Goal: Task Accomplishment & Management: Use online tool/utility

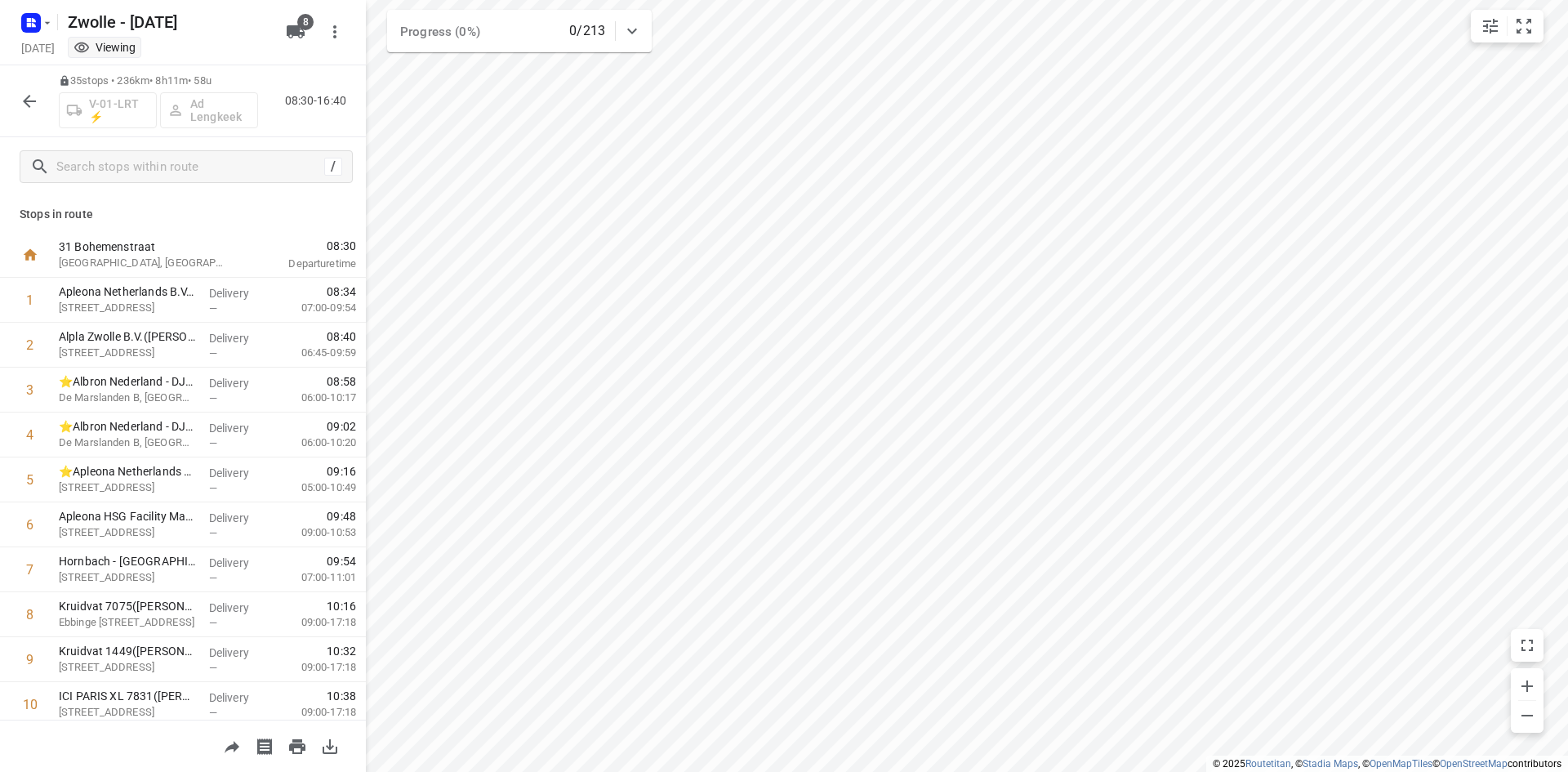
scroll to position [898, 0]
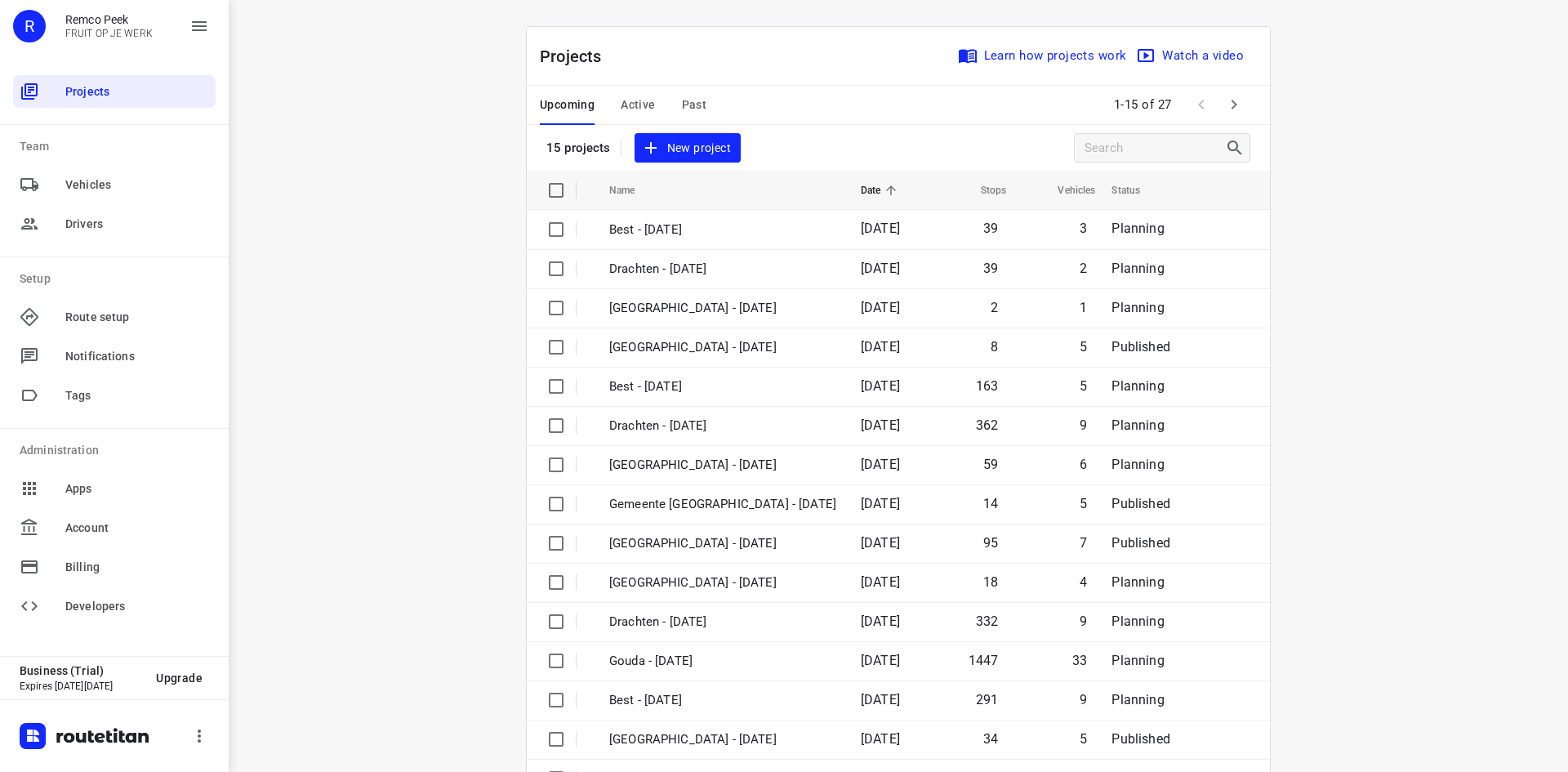
click at [636, 103] on span "Active" at bounding box center [637, 104] width 34 height 20
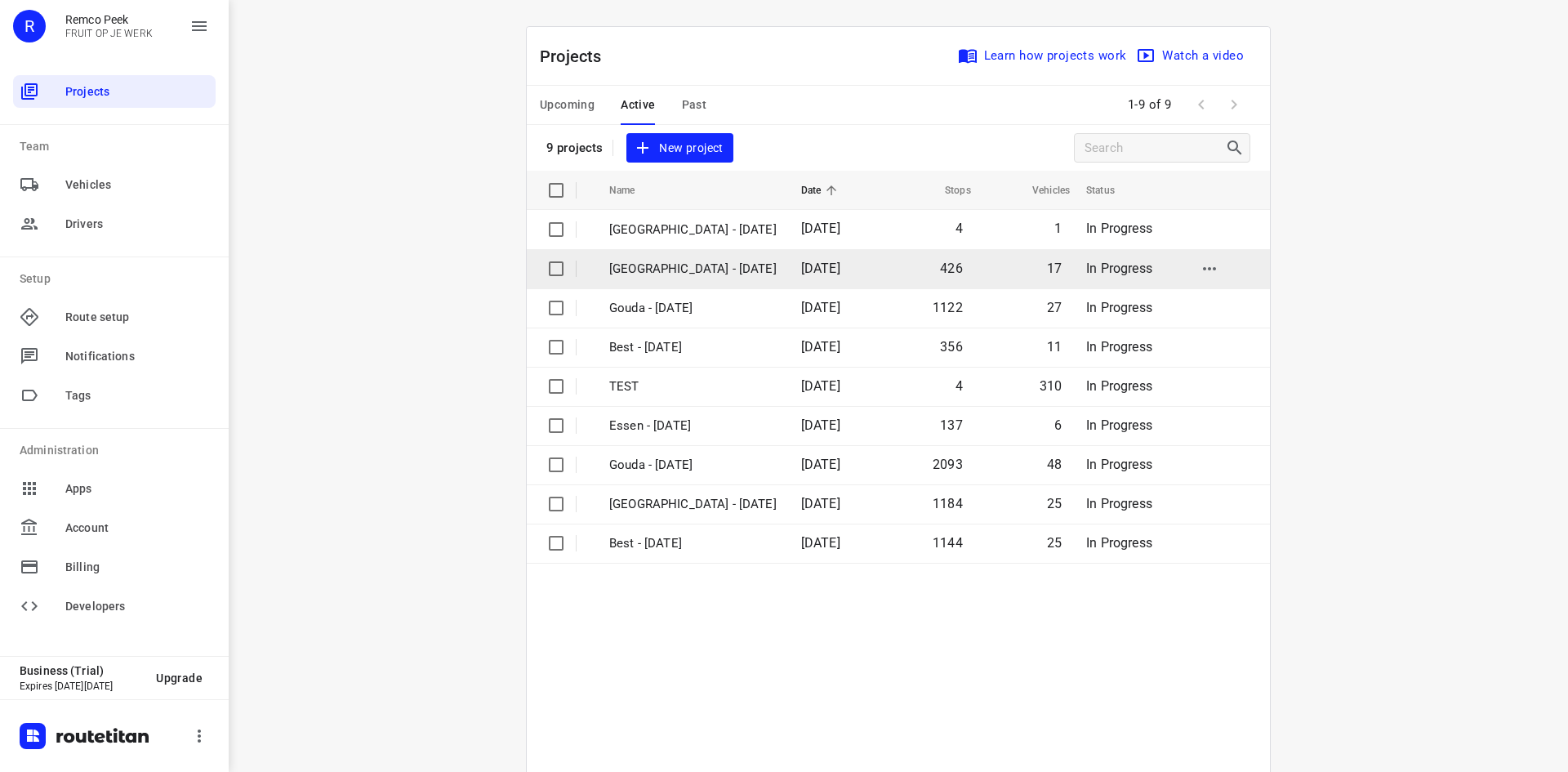
click at [638, 253] on td "[GEOGRAPHIC_DATA] - [DATE]" at bounding box center [690, 269] width 195 height 39
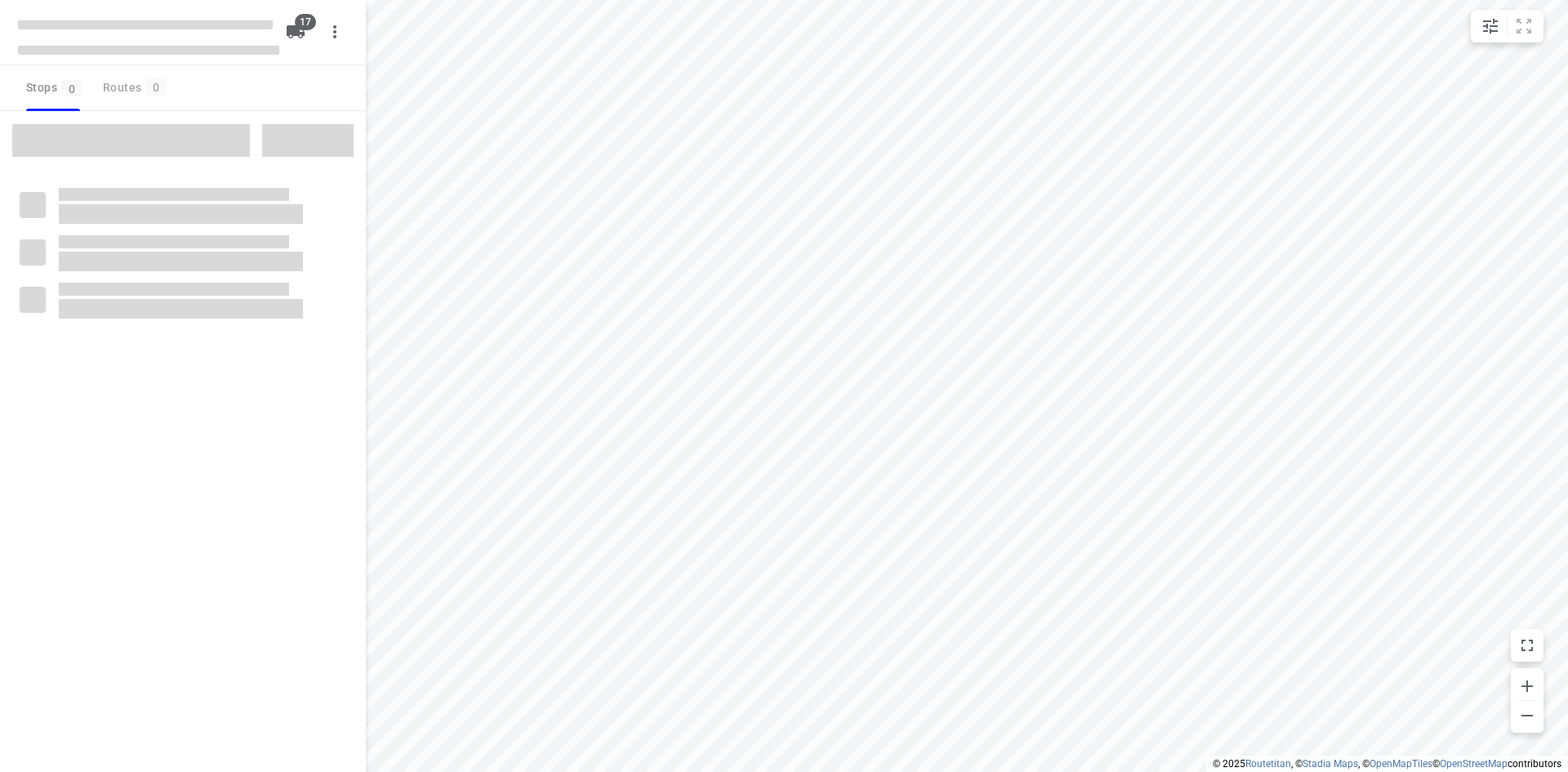
checkbox input "true"
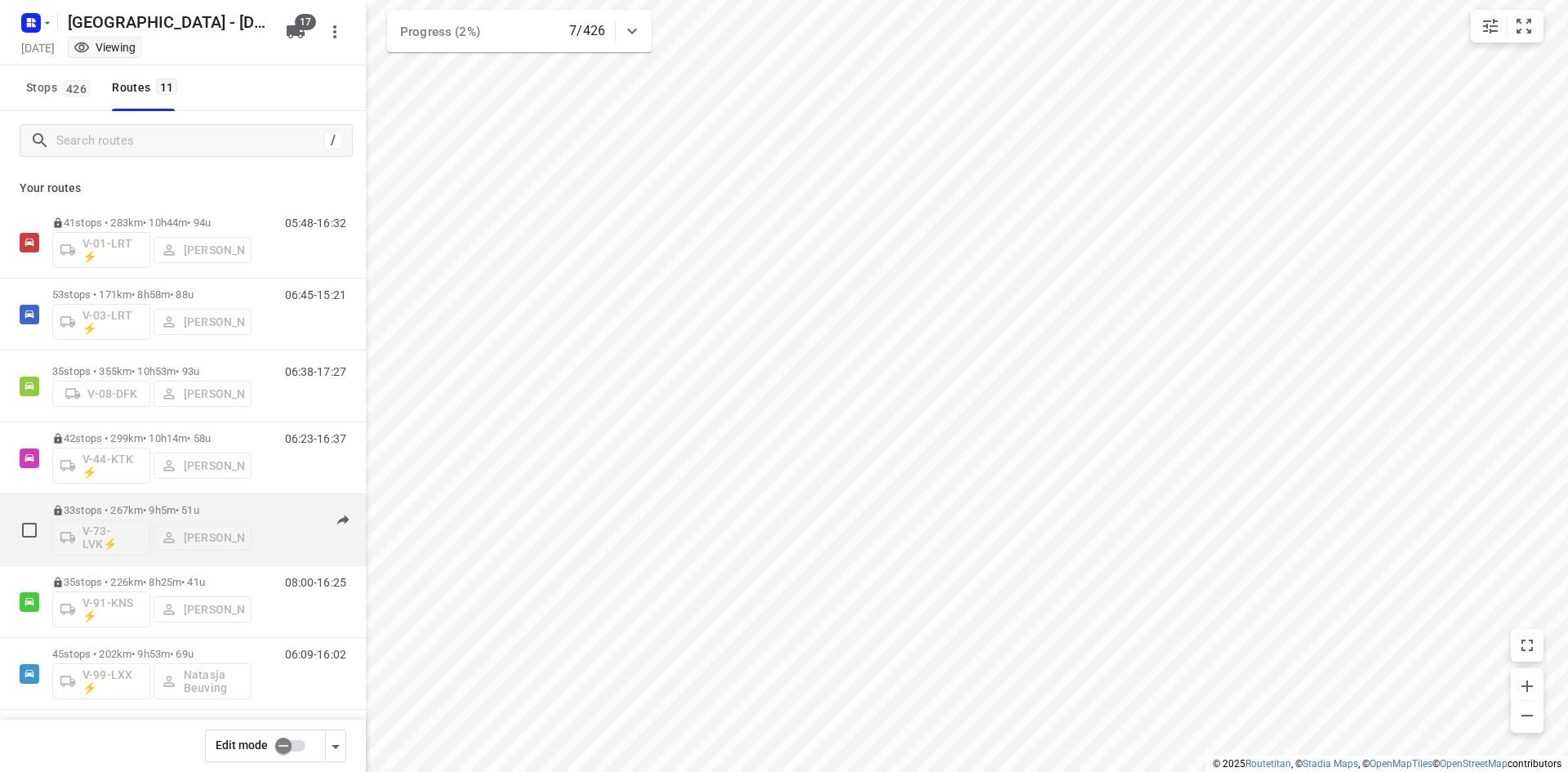
click at [275, 541] on div "08:00-17:05" at bounding box center [305, 533] width 81 height 59
click at [124, 512] on p "33 stops • 267km • 9h5m • 51u" at bounding box center [151, 510] width 199 height 12
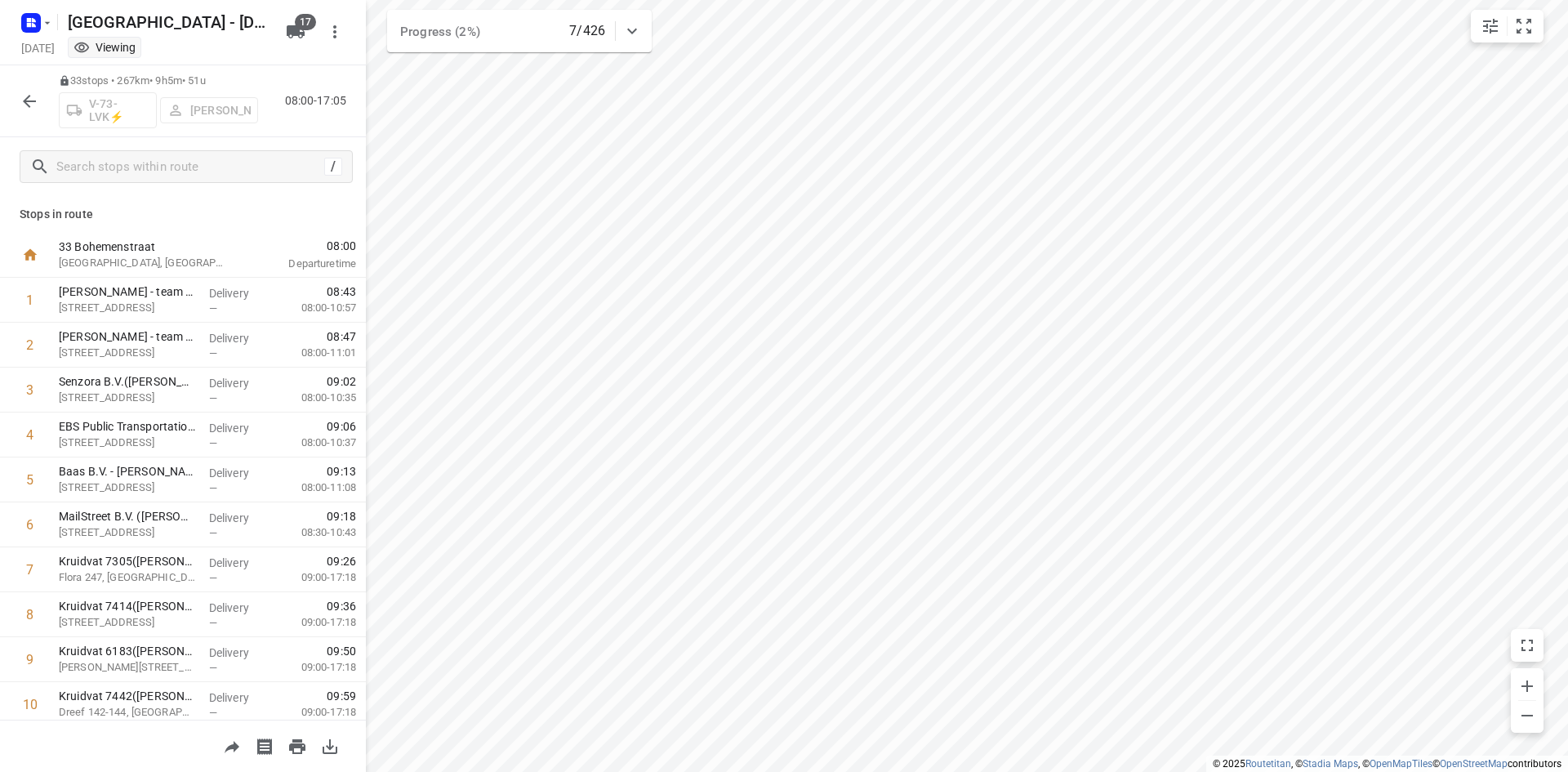
click at [18, 103] on button "button" at bounding box center [29, 101] width 33 height 33
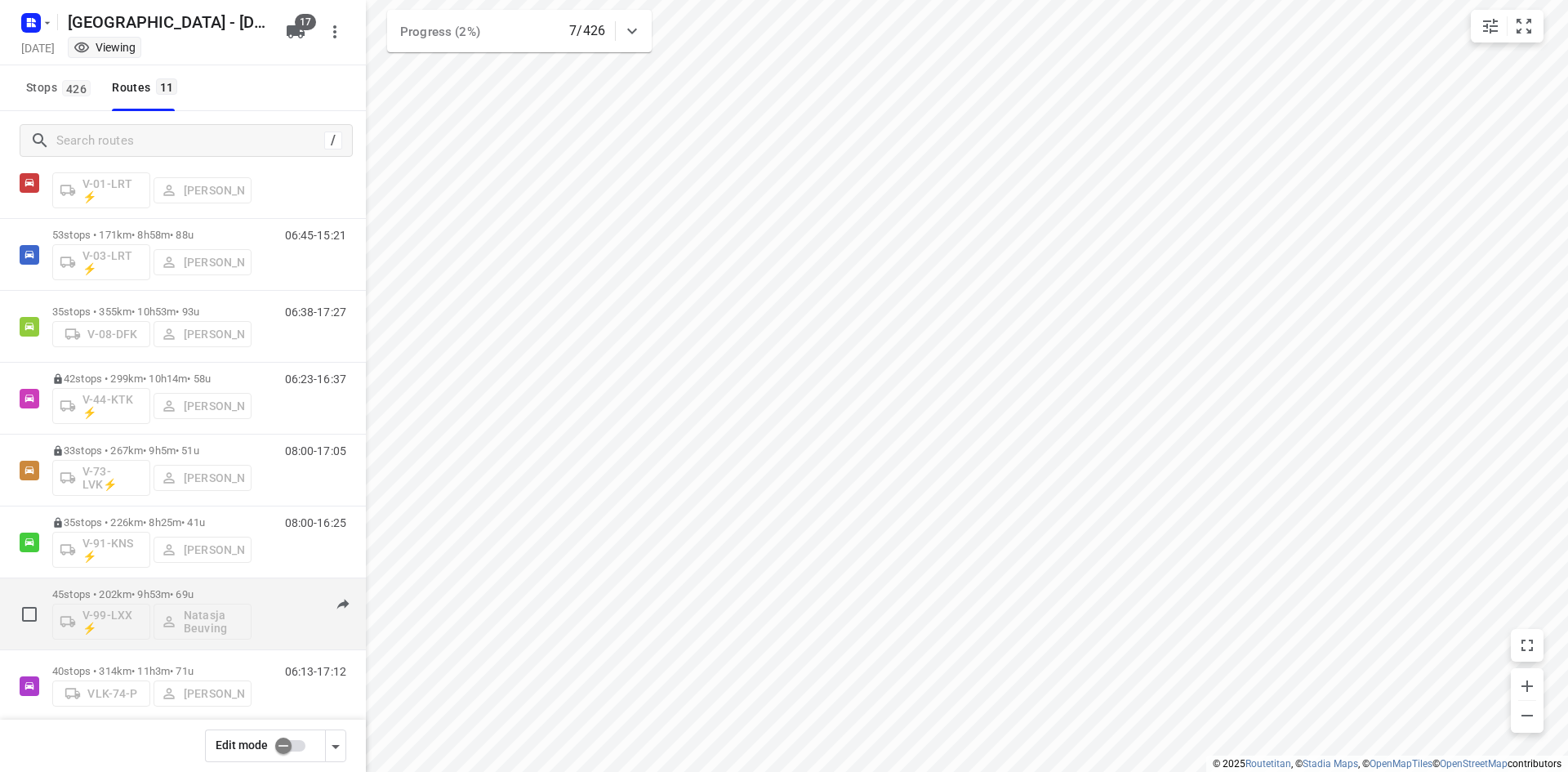
scroll to position [81, 0]
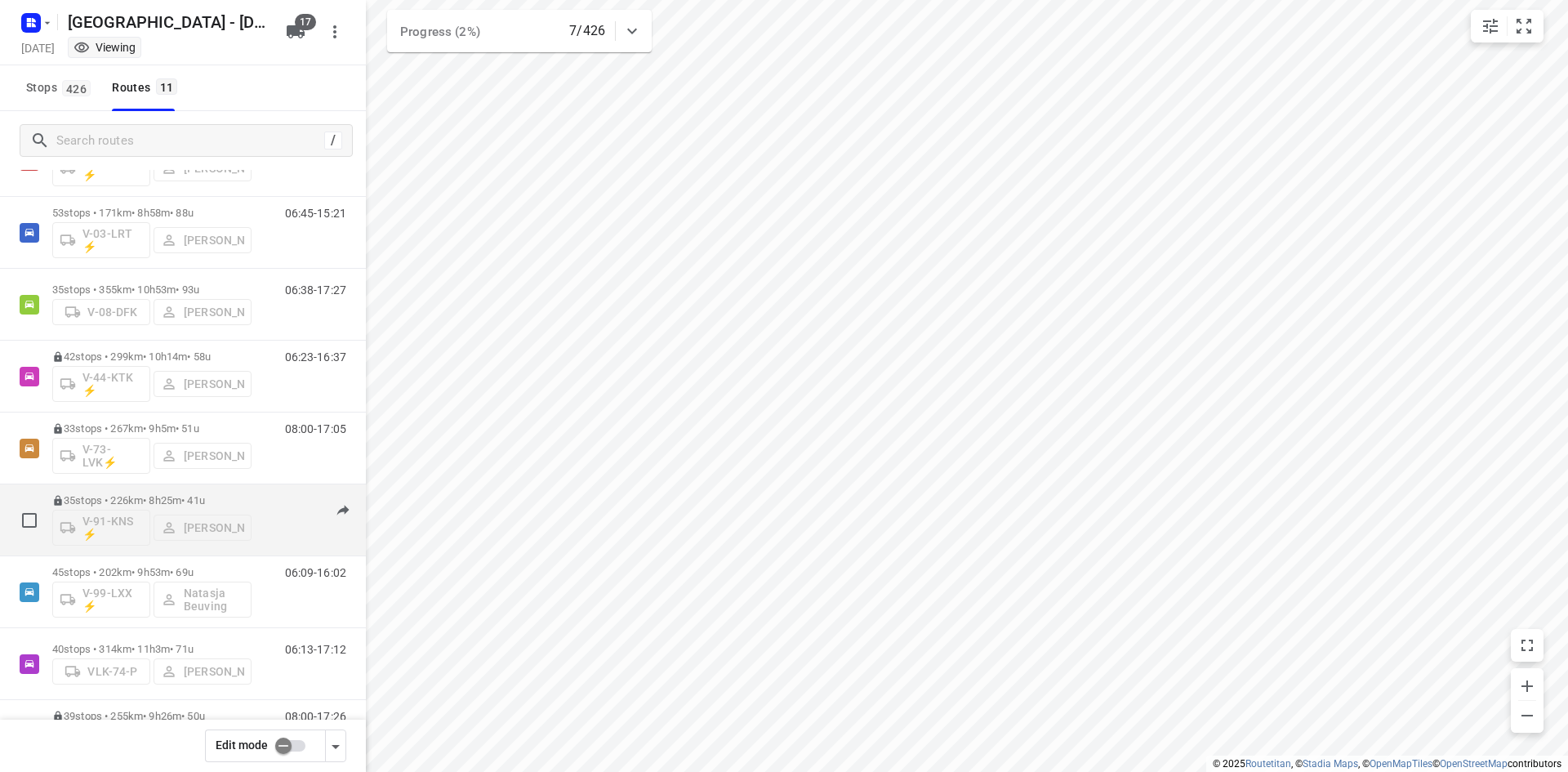
click at [112, 503] on p "35 stops • 226km • 8h25m • 41u" at bounding box center [151, 501] width 199 height 12
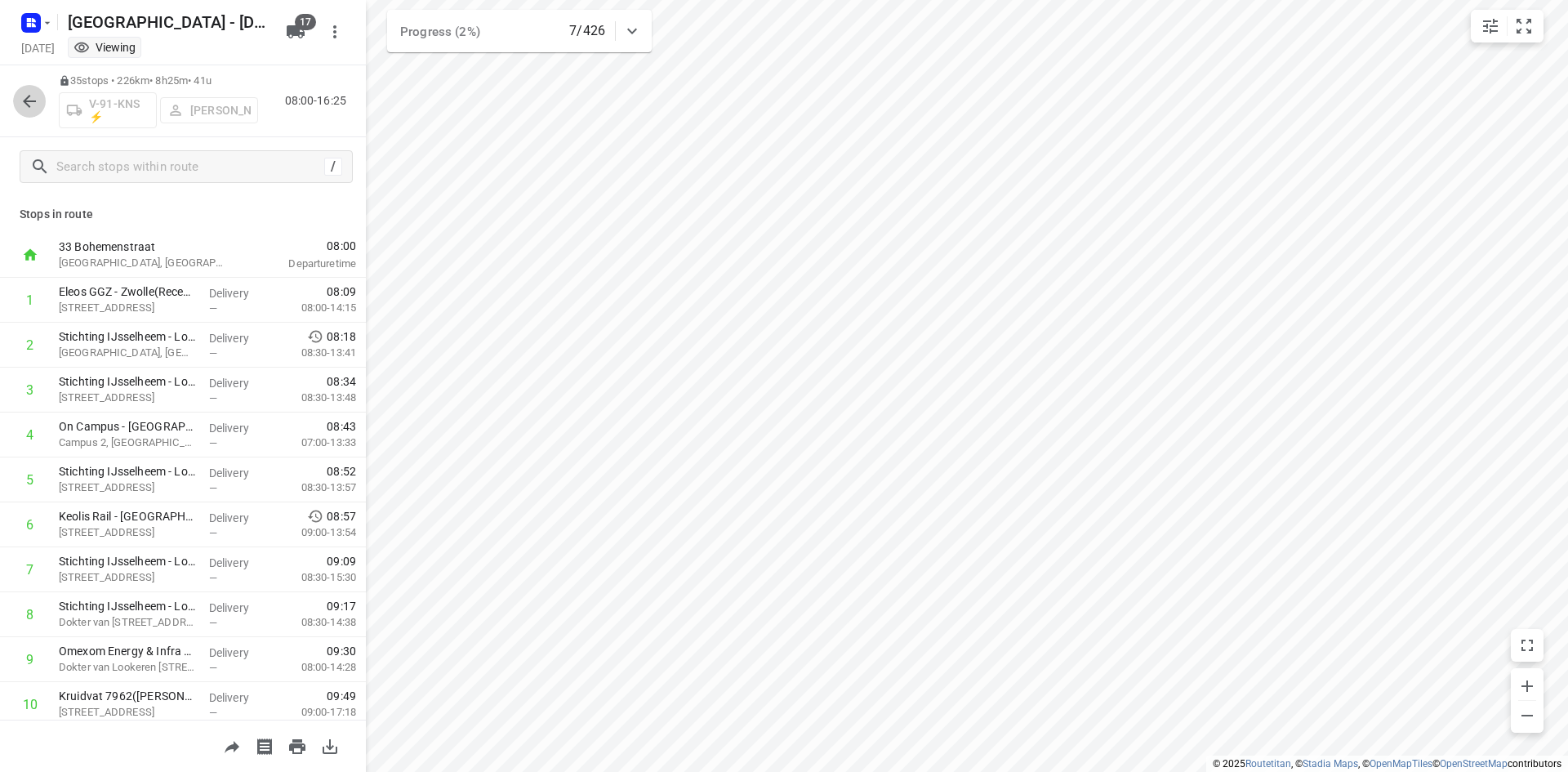
click at [28, 103] on icon "button" at bounding box center [29, 101] width 19 height 19
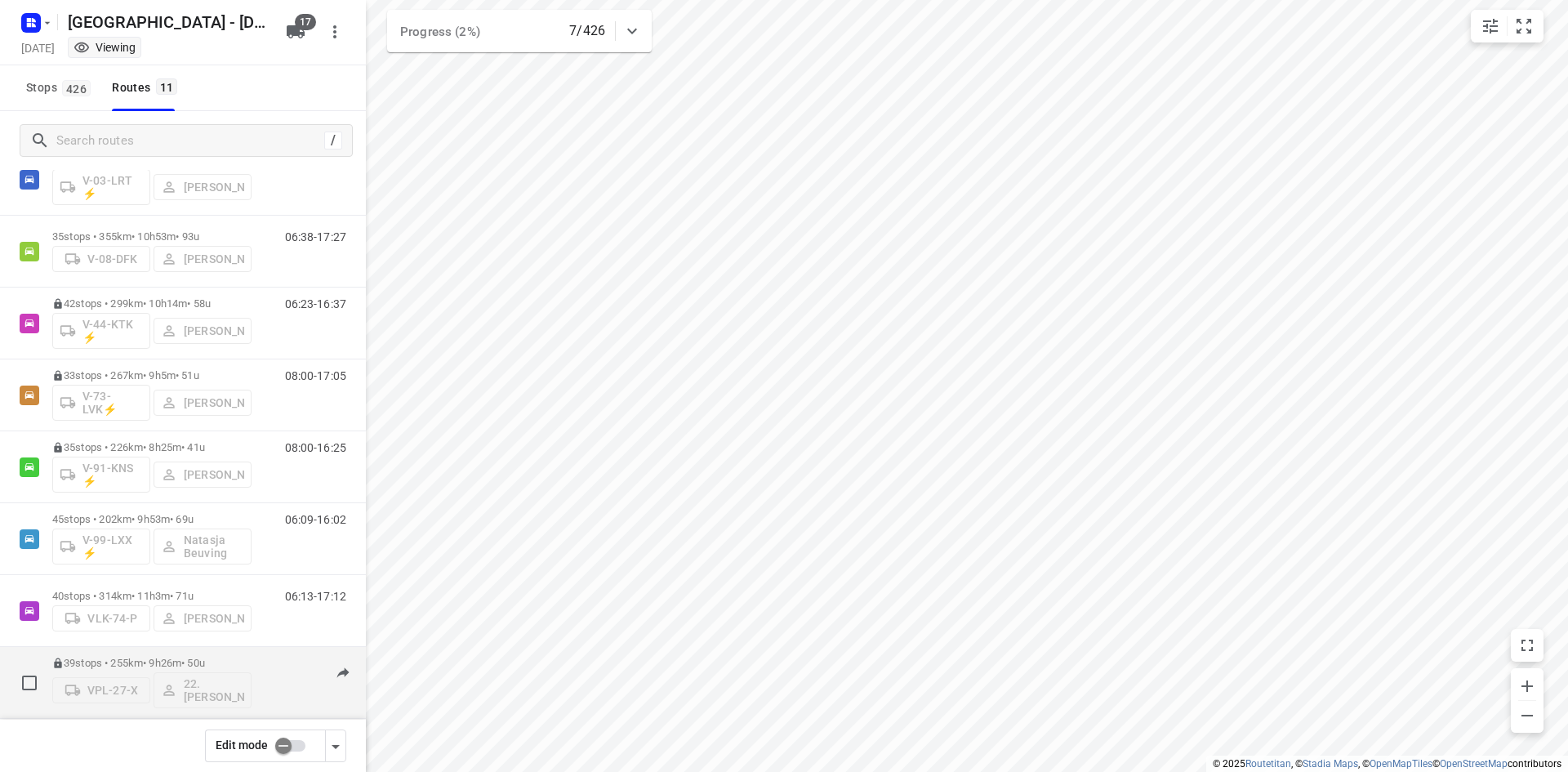
scroll to position [164, 0]
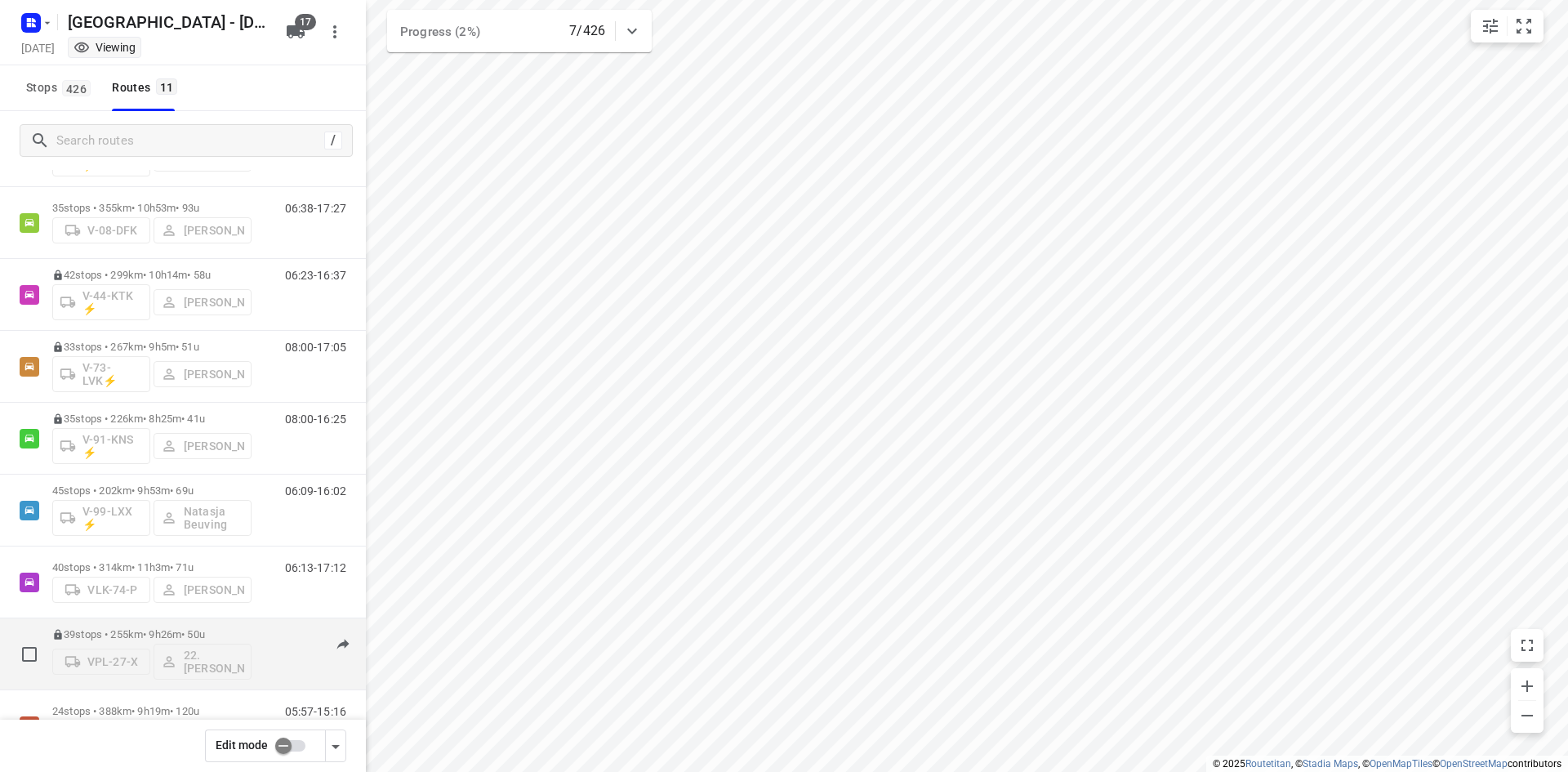
click at [148, 631] on p "39 stops • 255km • 9h26m • 50u" at bounding box center [151, 634] width 199 height 12
